Goal: Information Seeking & Learning: Get advice/opinions

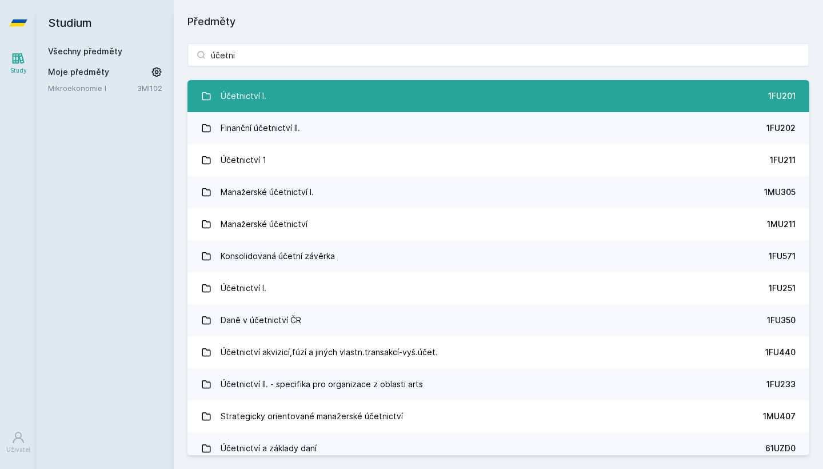
type input "účetni"
click at [353, 91] on link "Účetnictví I. 1FU201" at bounding box center [498, 96] width 622 height 32
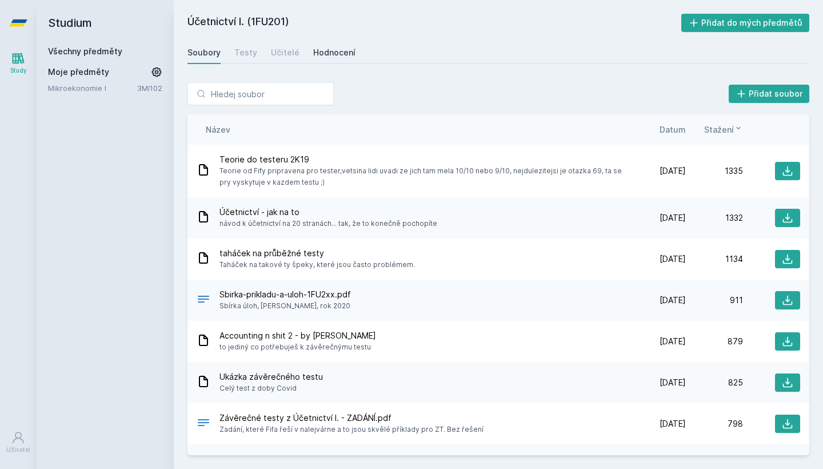
click at [317, 47] on div "Hodnocení" at bounding box center [334, 52] width 42 height 11
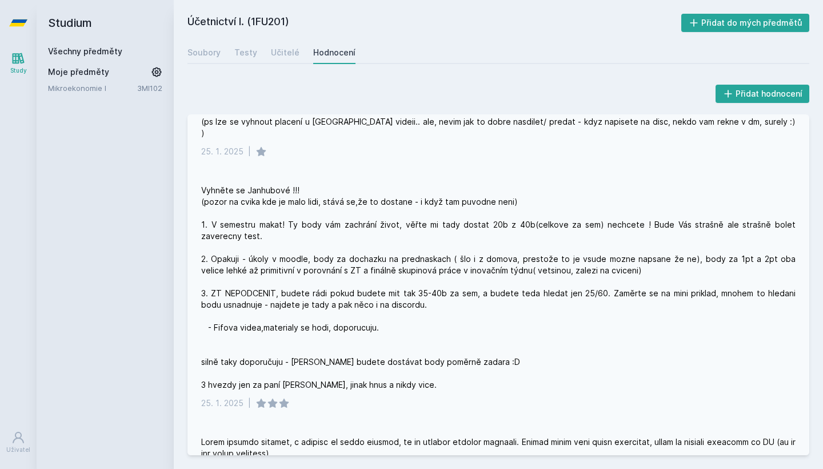
scroll to position [151, 0]
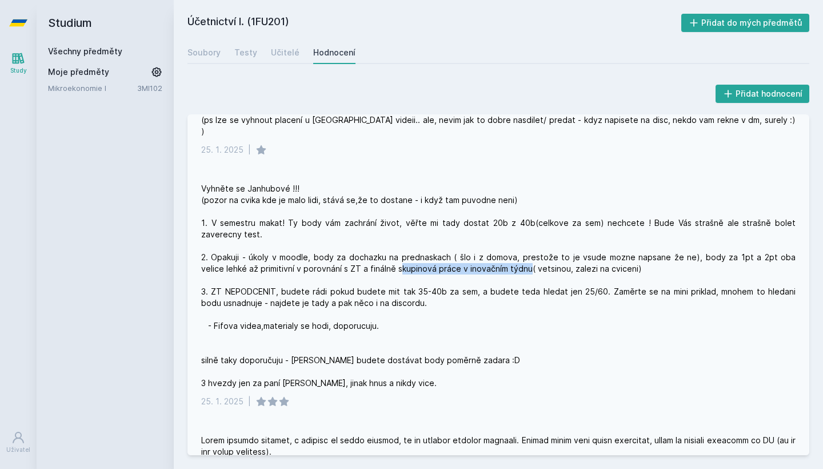
drag, startPoint x: 374, startPoint y: 257, endPoint x: 503, endPoint y: 257, distance: 129.7
click at [503, 257] on div "Vyhněte se Janhubové !!! (pozor na cvika kde je malo lidi, stává se,že to dosta…" at bounding box center [498, 286] width 594 height 206
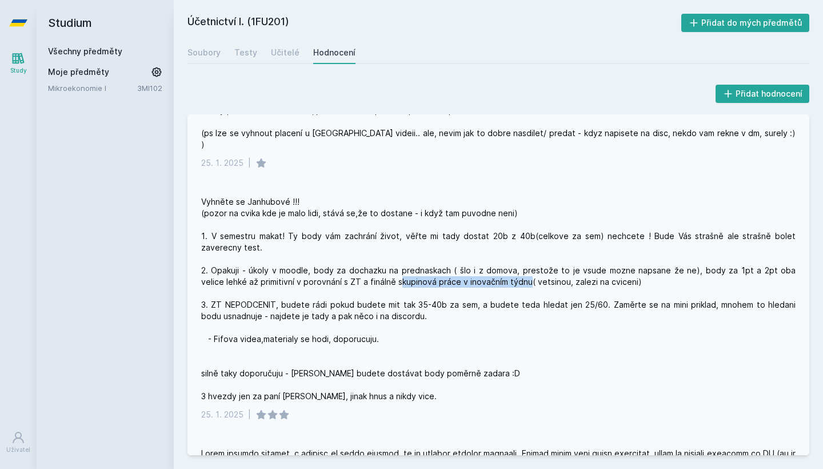
scroll to position [139, 0]
drag, startPoint x: 610, startPoint y: 268, endPoint x: 497, endPoint y: 266, distance: 112.6
click at [497, 266] on div "Vyhněte se Janhubové !!! (pozor na cvika kde je malo lidi, stává se,že to dosta…" at bounding box center [498, 298] width 594 height 206
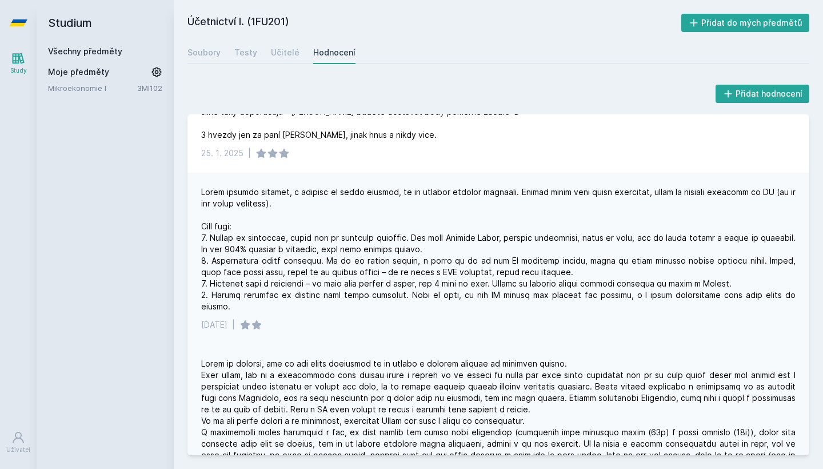
scroll to position [393, 0]
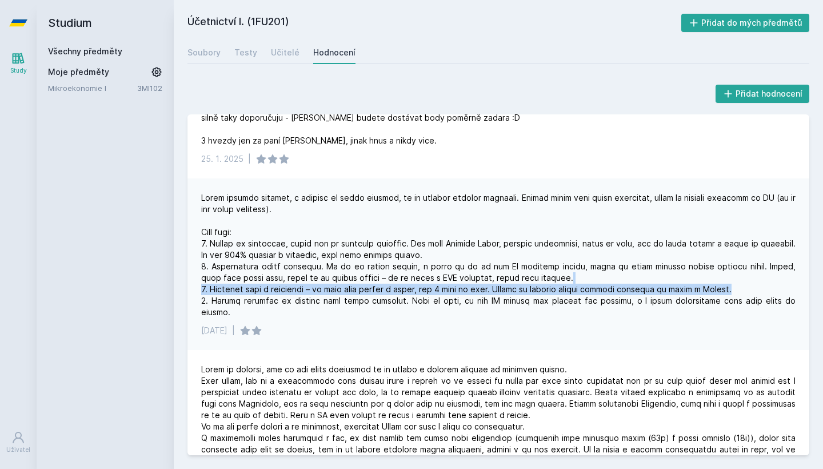
drag, startPoint x: 735, startPoint y: 279, endPoint x: 628, endPoint y: 270, distance: 107.8
click at [628, 270] on div at bounding box center [498, 255] width 594 height 126
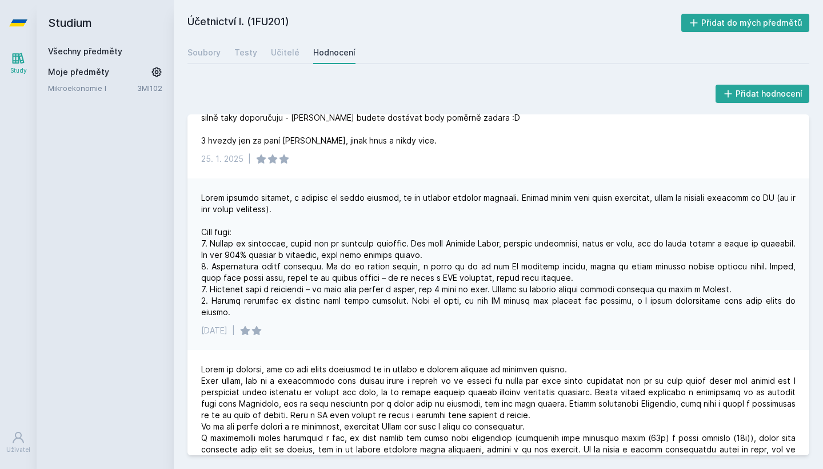
click at [483, 304] on div at bounding box center [498, 255] width 594 height 126
click at [470, 307] on div "[DATE] |" at bounding box center [498, 263] width 622 height 171
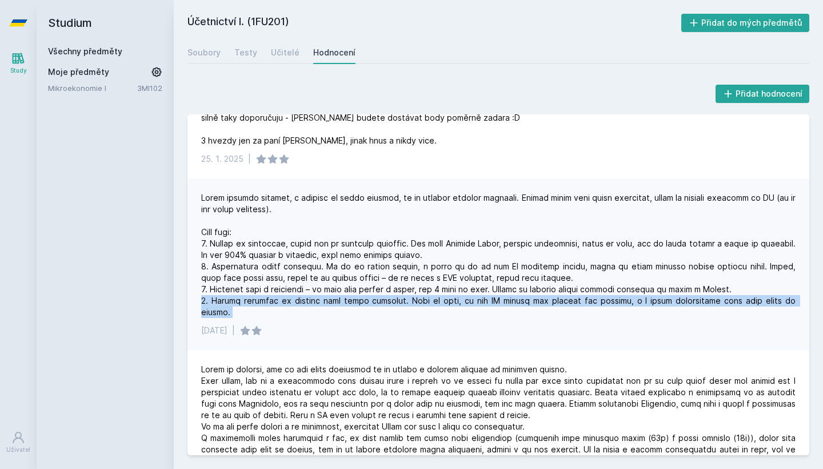
click at [470, 307] on div "[DATE] |" at bounding box center [498, 263] width 622 height 171
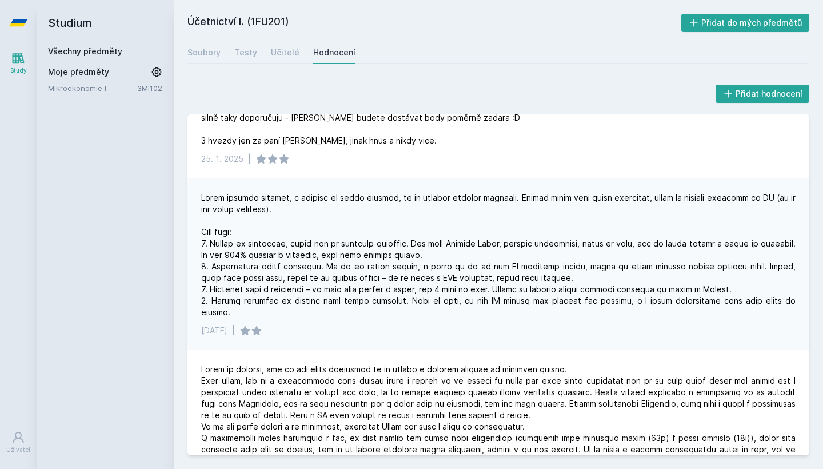
click at [502, 278] on div at bounding box center [498, 255] width 594 height 126
click at [475, 302] on div at bounding box center [498, 255] width 594 height 126
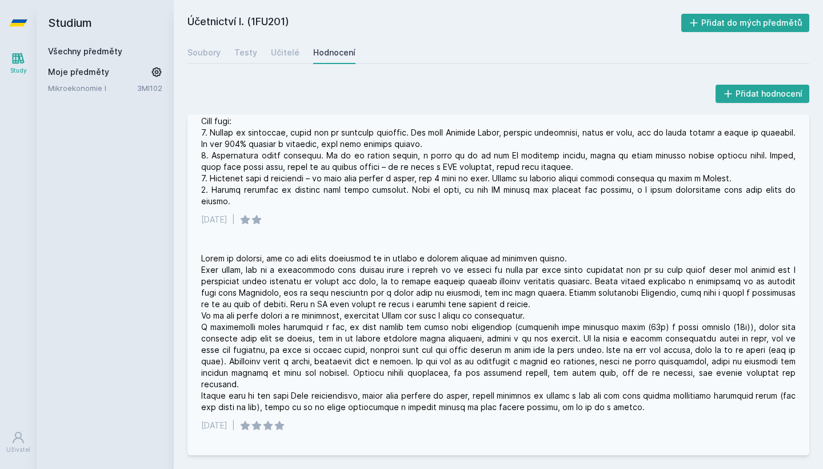
scroll to position [503, 0]
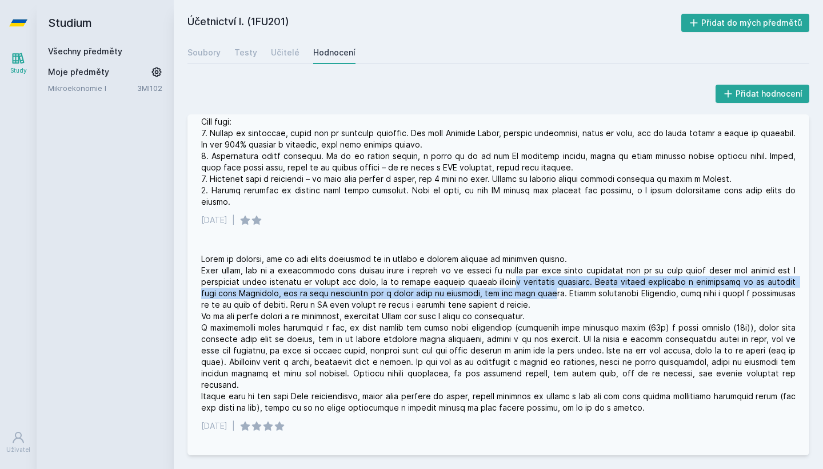
drag, startPoint x: 499, startPoint y: 274, endPoint x: 521, endPoint y: 281, distance: 22.8
click at [521, 281] on div at bounding box center [498, 333] width 594 height 160
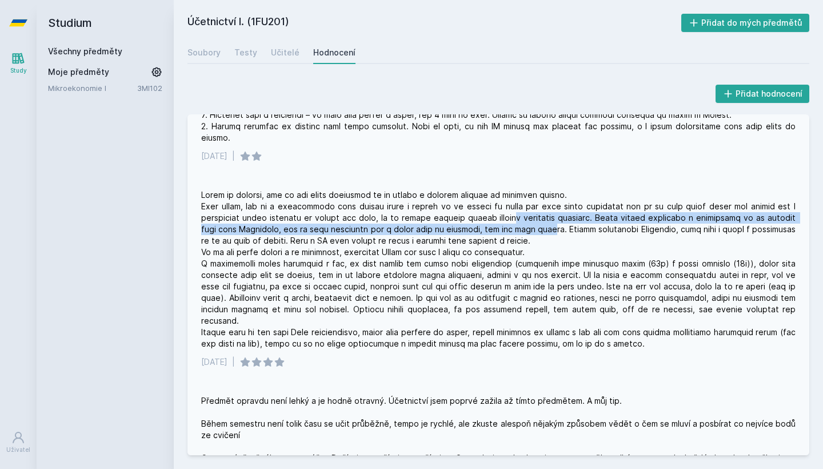
scroll to position [568, 0]
